Goal: Transaction & Acquisition: Purchase product/service

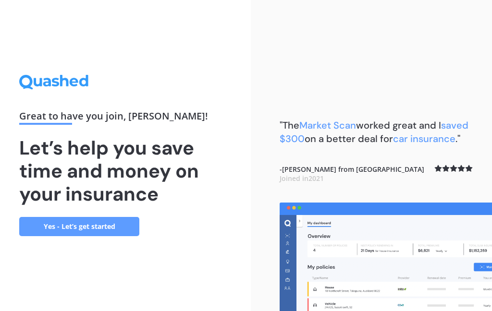
click at [62, 232] on link "Yes - Let’s get started" at bounding box center [79, 226] width 120 height 19
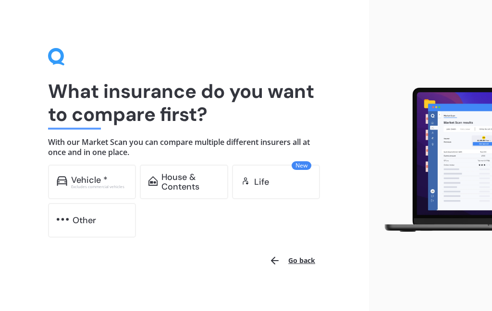
click at [184, 178] on div "House & Contents" at bounding box center [190, 181] width 58 height 19
